Goal: Find specific fact: Find specific fact

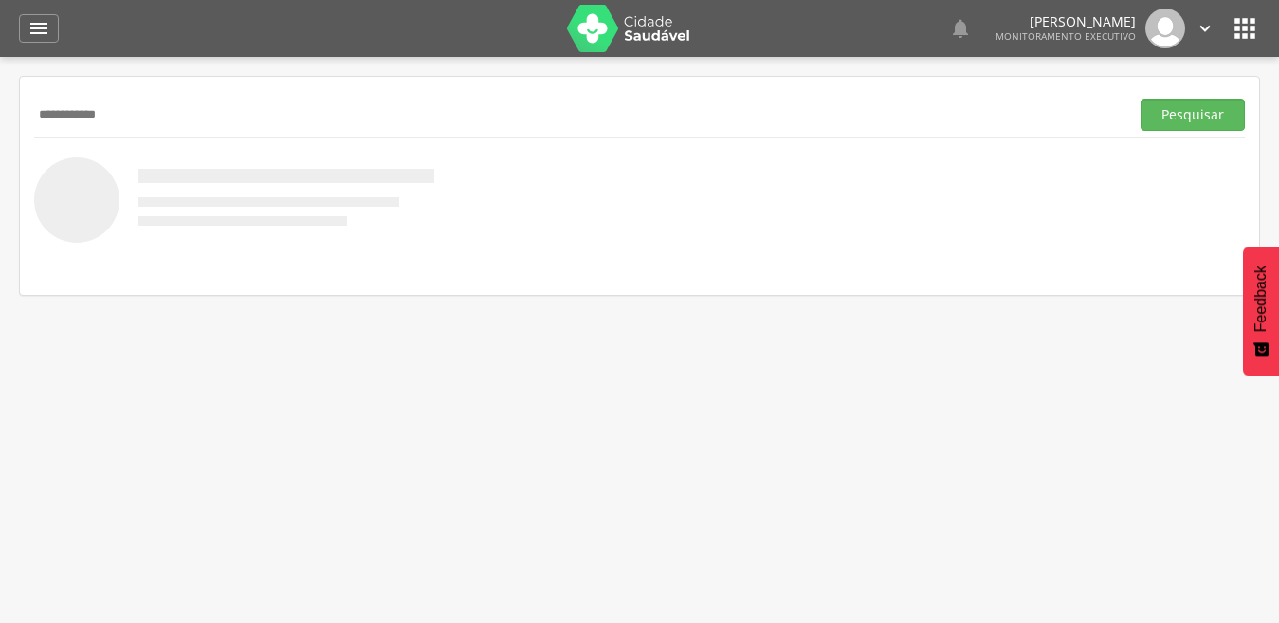
type input "**********"
click at [1141, 99] on button "Pesquisar" at bounding box center [1193, 115] width 104 height 32
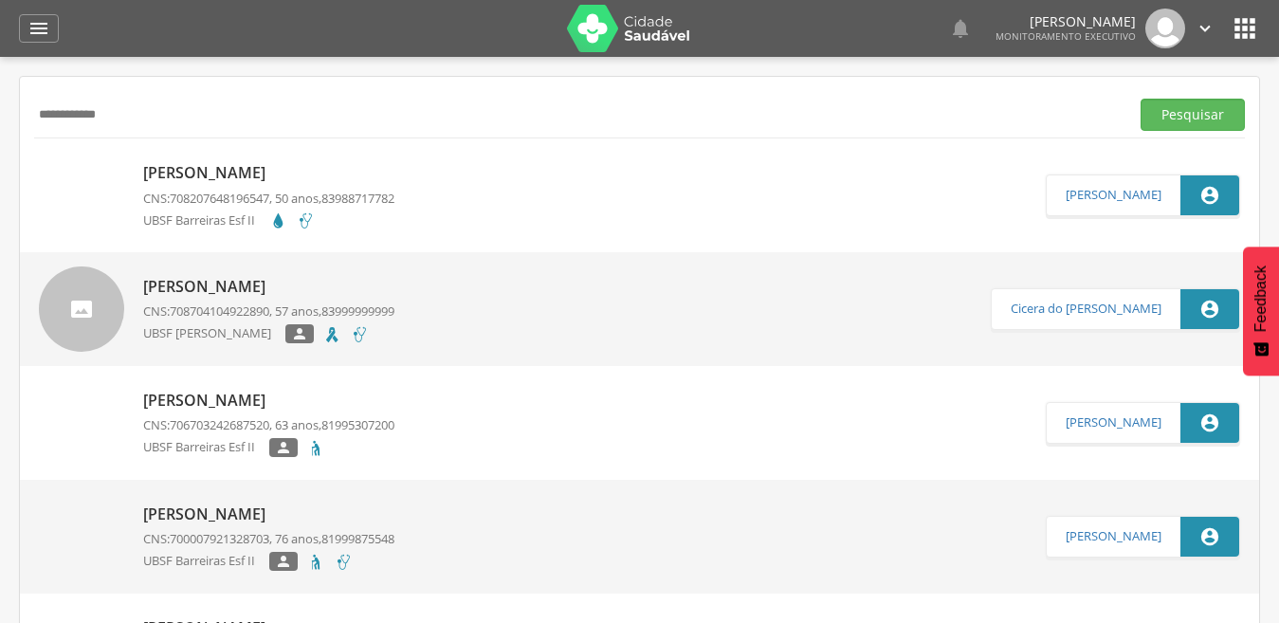
click at [208, 168] on p "[PERSON_NAME]" at bounding box center [268, 173] width 251 height 22
type input "**********"
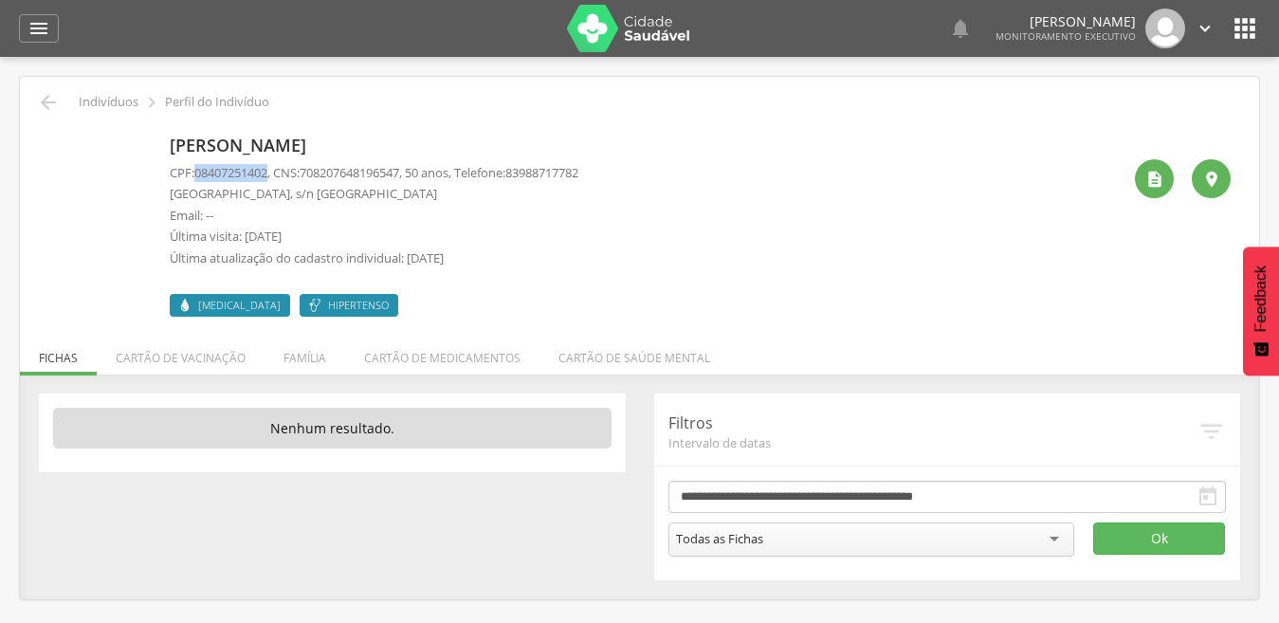
drag, startPoint x: 197, startPoint y: 174, endPoint x: 275, endPoint y: 174, distance: 77.8
click at [275, 174] on p "CPF: 08407251402 , CNS: [PHONE_NUMBER] , 50 anos, Telefone: [PHONE_NUMBER]" at bounding box center [374, 173] width 409 height 18
copy span "08407251402"
click at [44, 100] on icon "" at bounding box center [48, 102] width 23 height 23
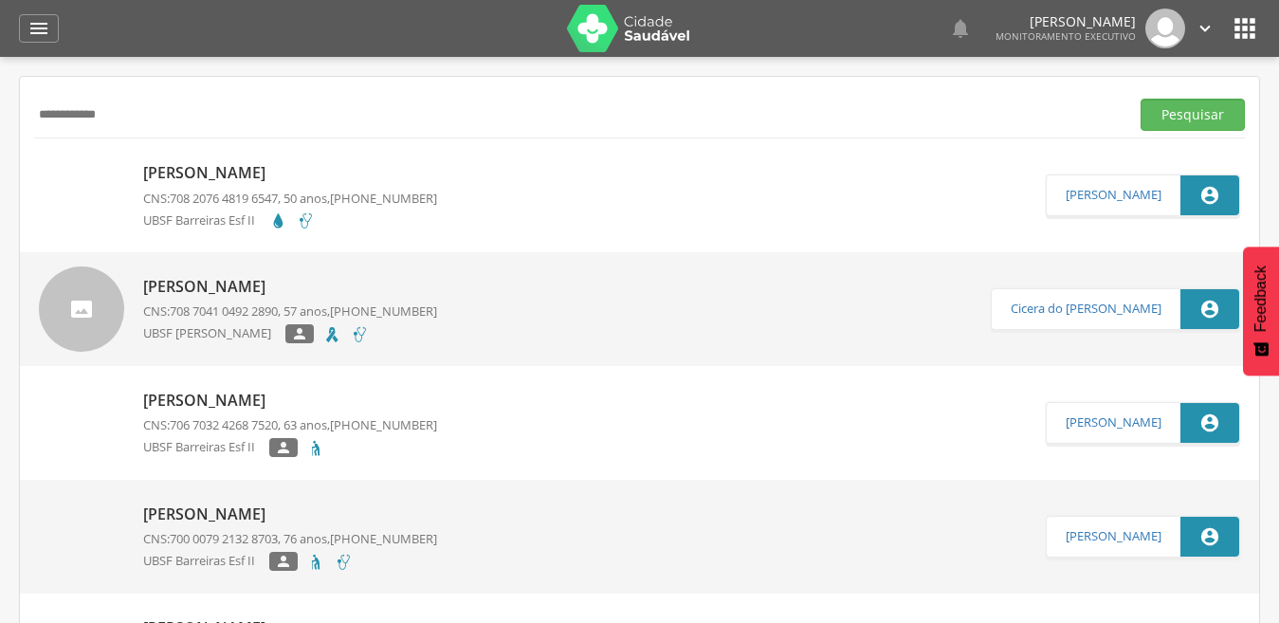
click at [247, 169] on p "[PERSON_NAME]" at bounding box center [290, 173] width 294 height 22
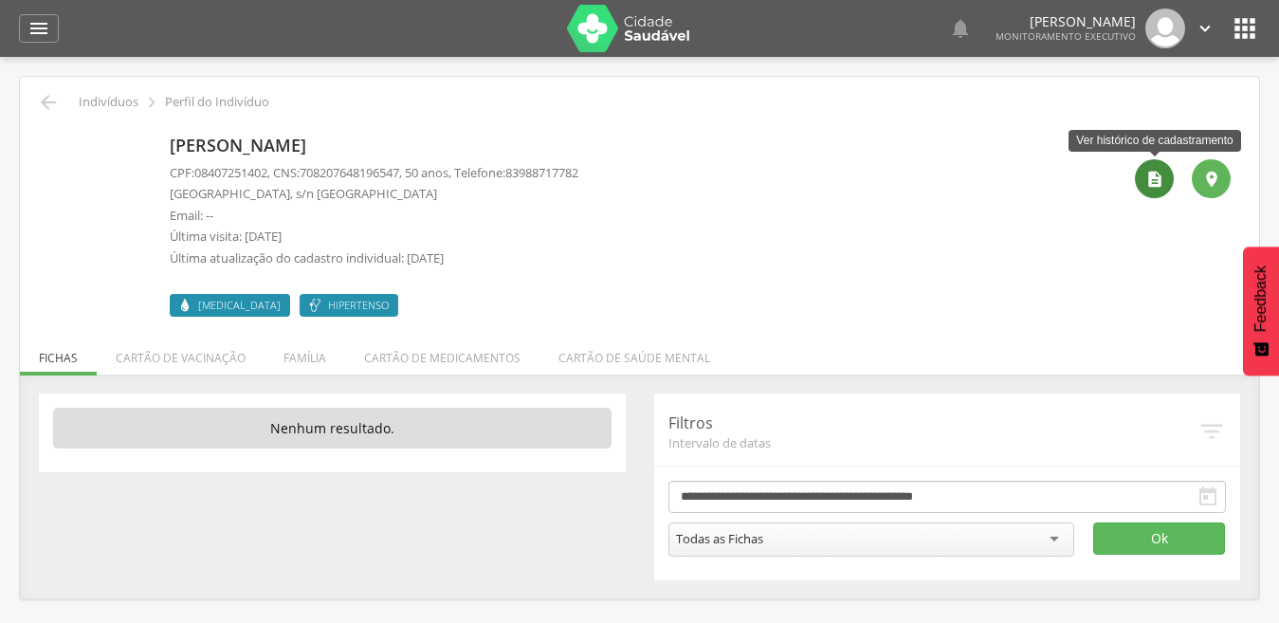
click at [1153, 177] on icon "" at bounding box center [1155, 179] width 19 height 19
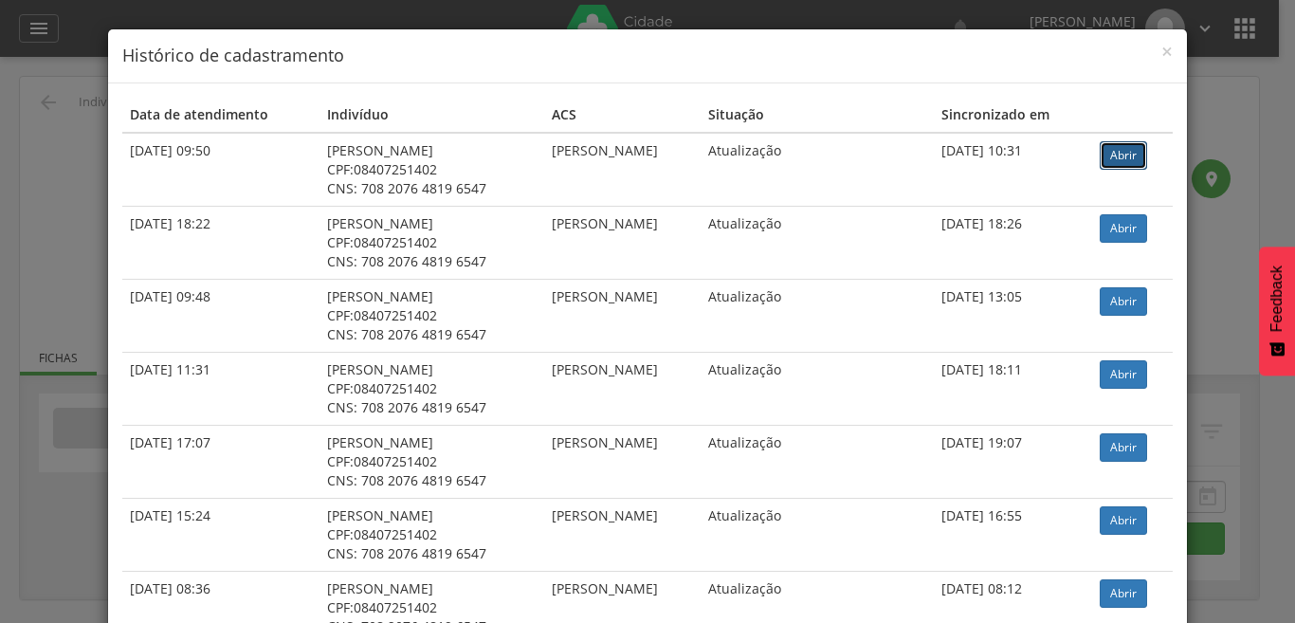
click at [1114, 155] on link "Abrir" at bounding box center [1123, 155] width 47 height 28
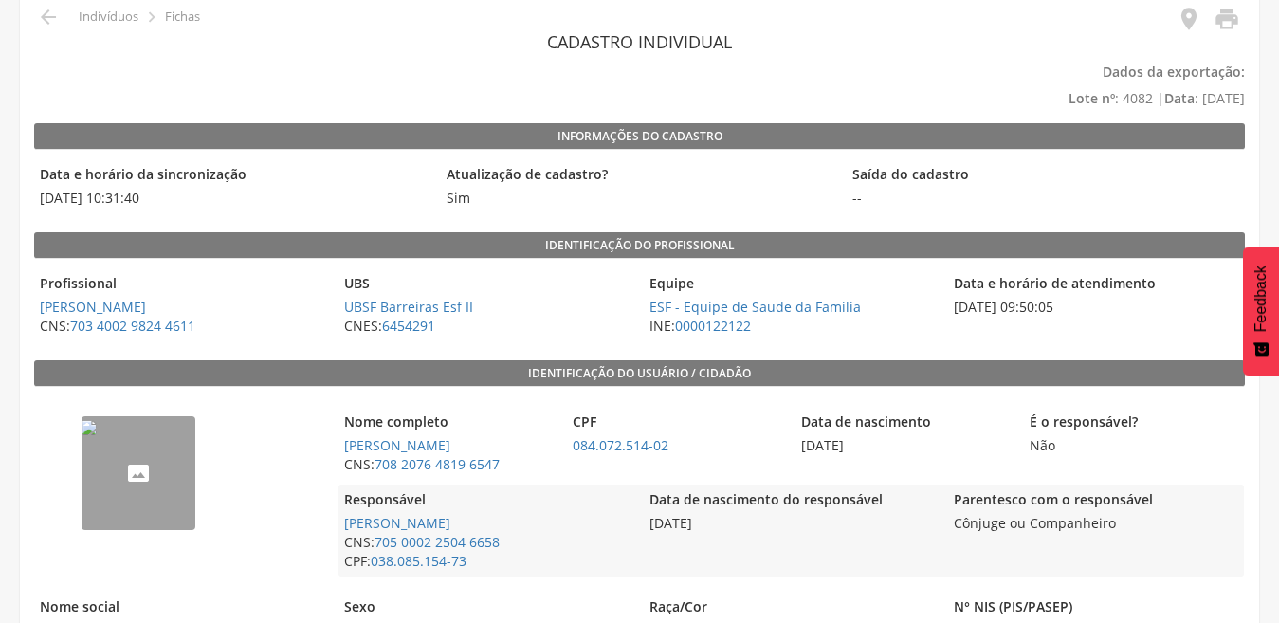
scroll to position [93, 0]
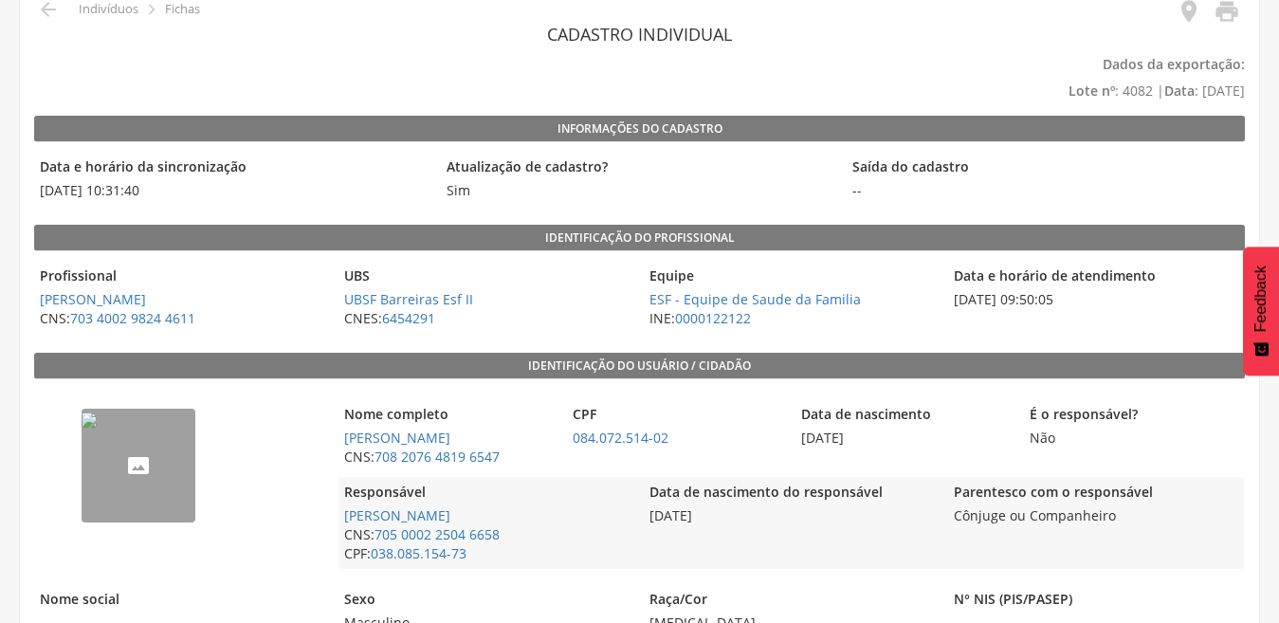
drag, startPoint x: 799, startPoint y: 437, endPoint x: 881, endPoint y: 433, distance: 81.6
click at [881, 433] on span "24/04/1975" at bounding box center [905, 438] width 219 height 19
copy span "24/04/1975"
